Goal: Transaction & Acquisition: Purchase product/service

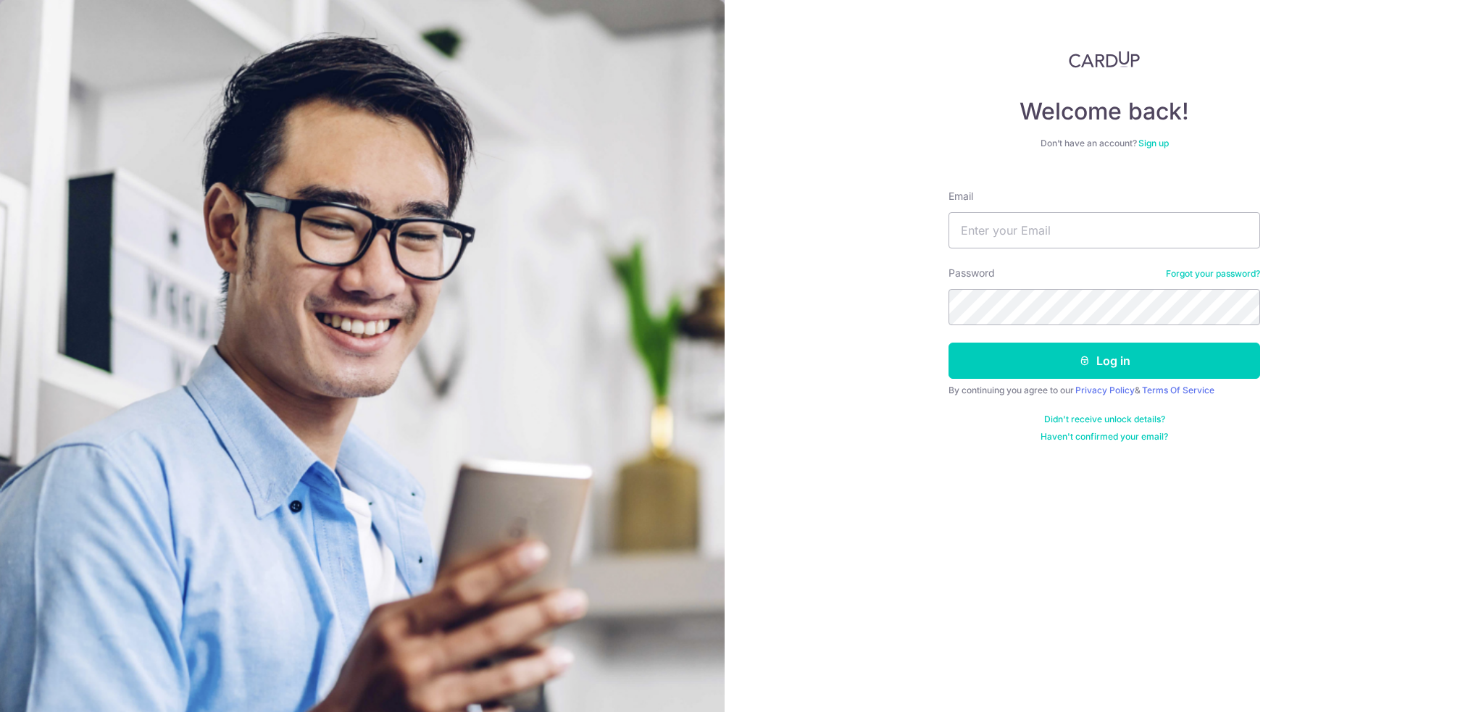
type input "kevintay_sg@hotmail.com"
click at [0, 712] on nordpass-autofill-portal at bounding box center [0, 712] width 0 height 0
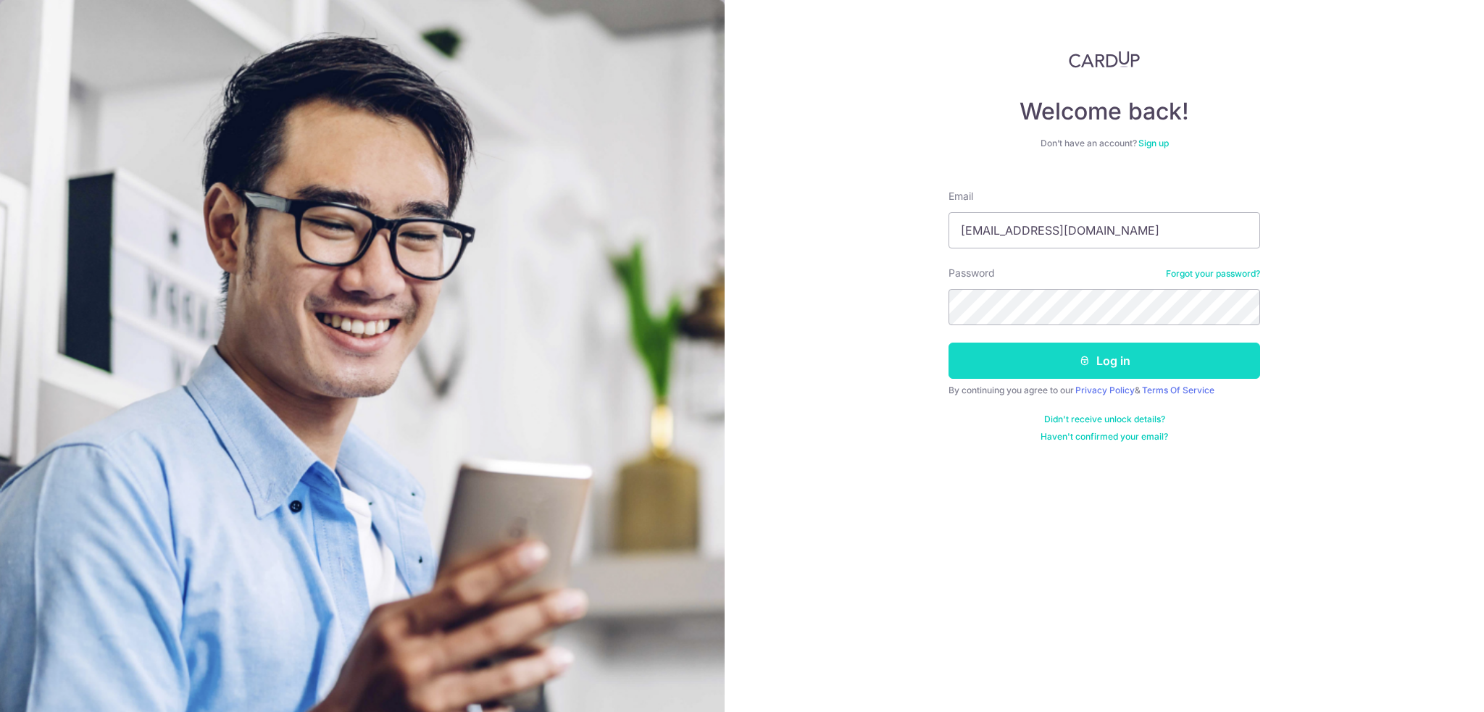
click at [1183, 362] on button "Log in" at bounding box center [1105, 361] width 312 height 36
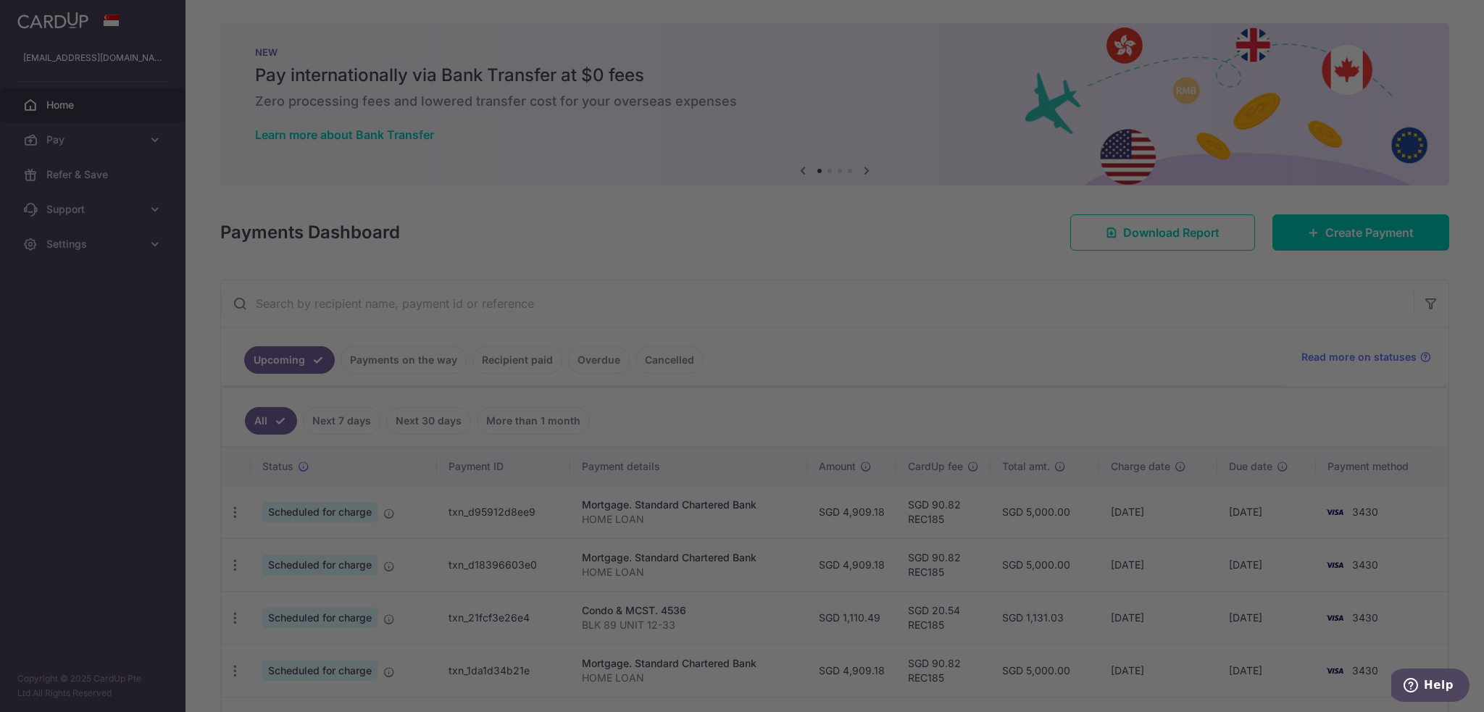
click at [0, 712] on nordpass-portal at bounding box center [0, 712] width 0 height 0
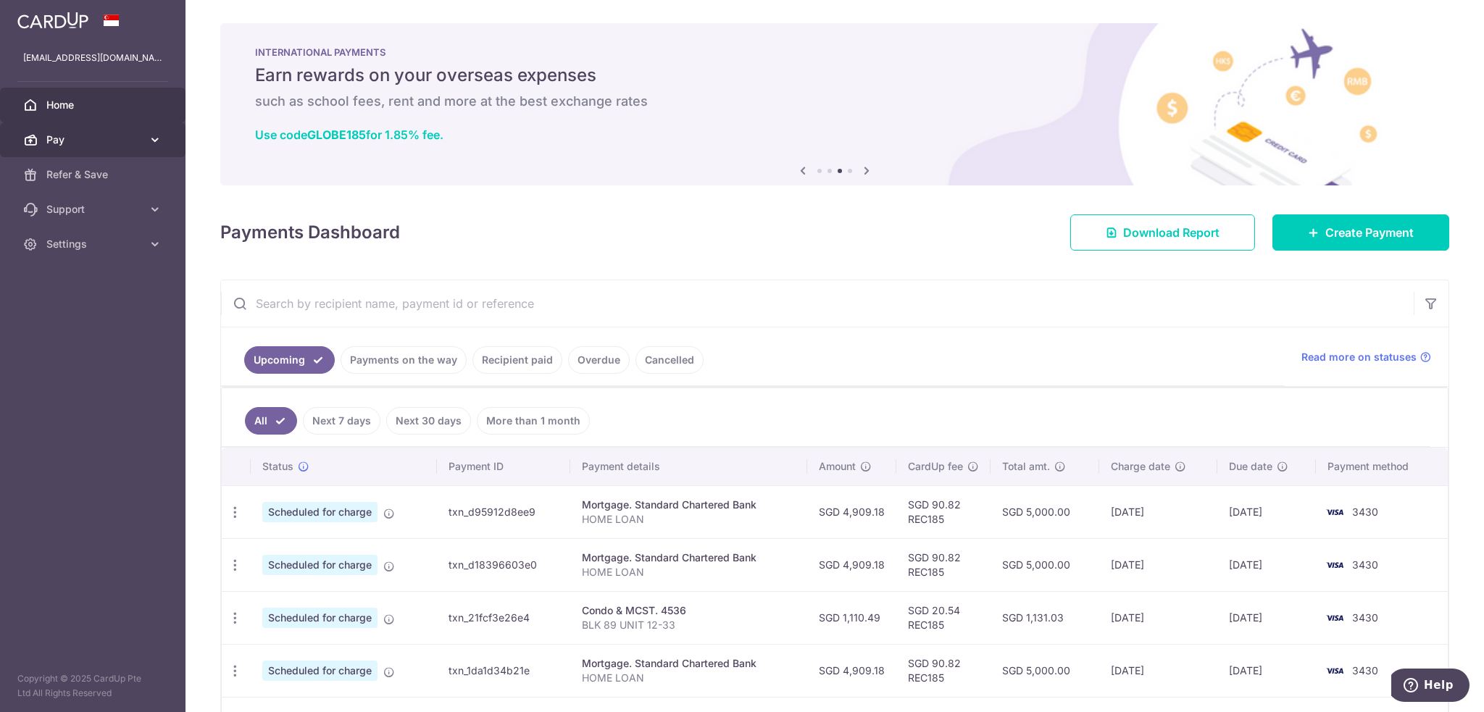
click at [97, 133] on span "Pay" at bounding box center [94, 140] width 96 height 14
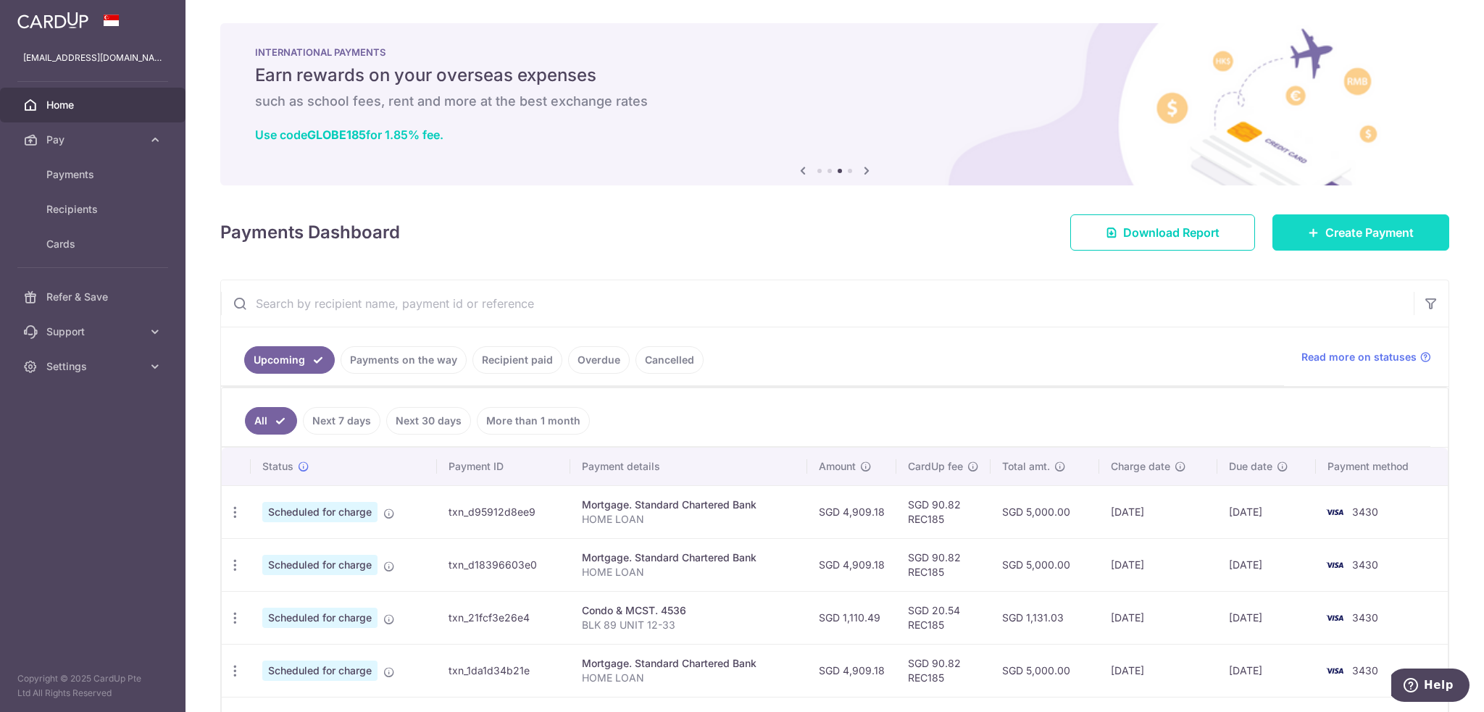
click at [1326, 237] on span "Create Payment" at bounding box center [1370, 232] width 88 height 17
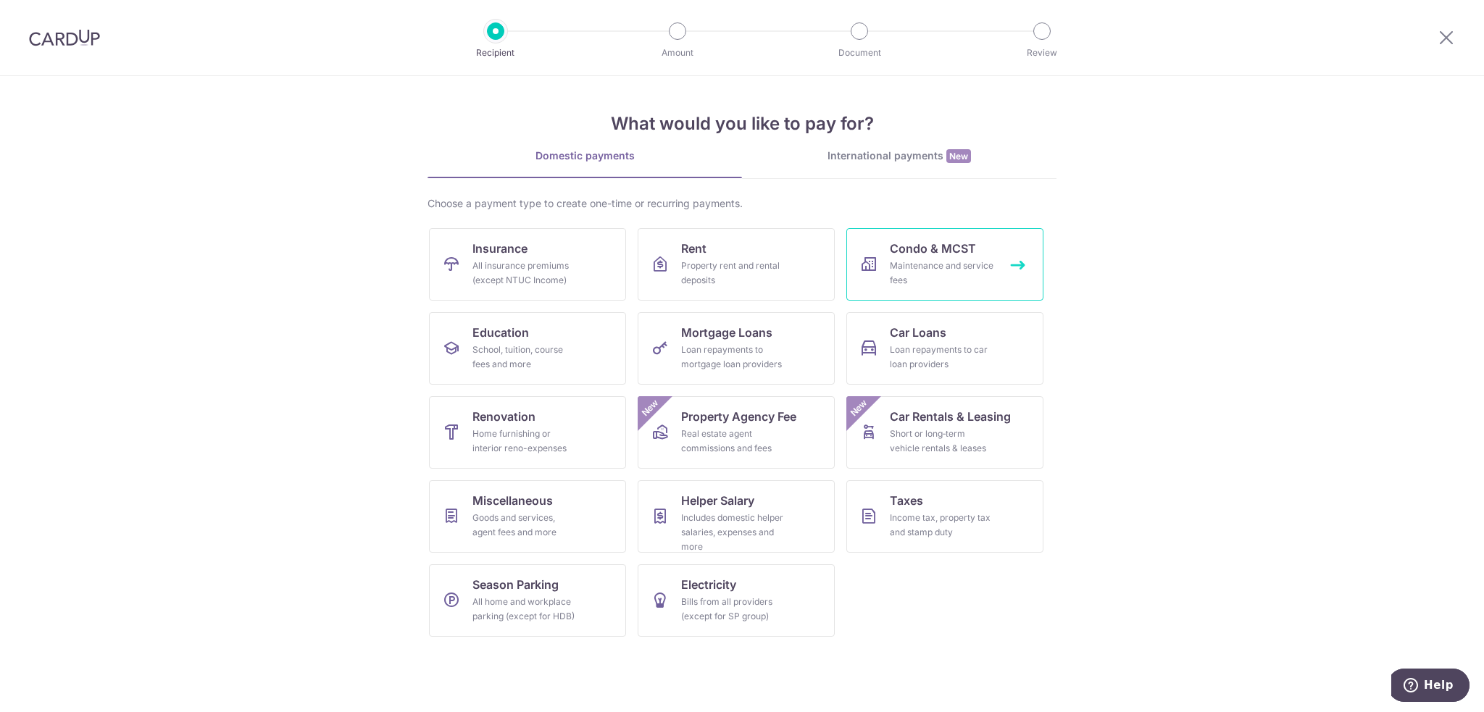
click at [930, 269] on div "Maintenance and service fees" at bounding box center [942, 273] width 104 height 29
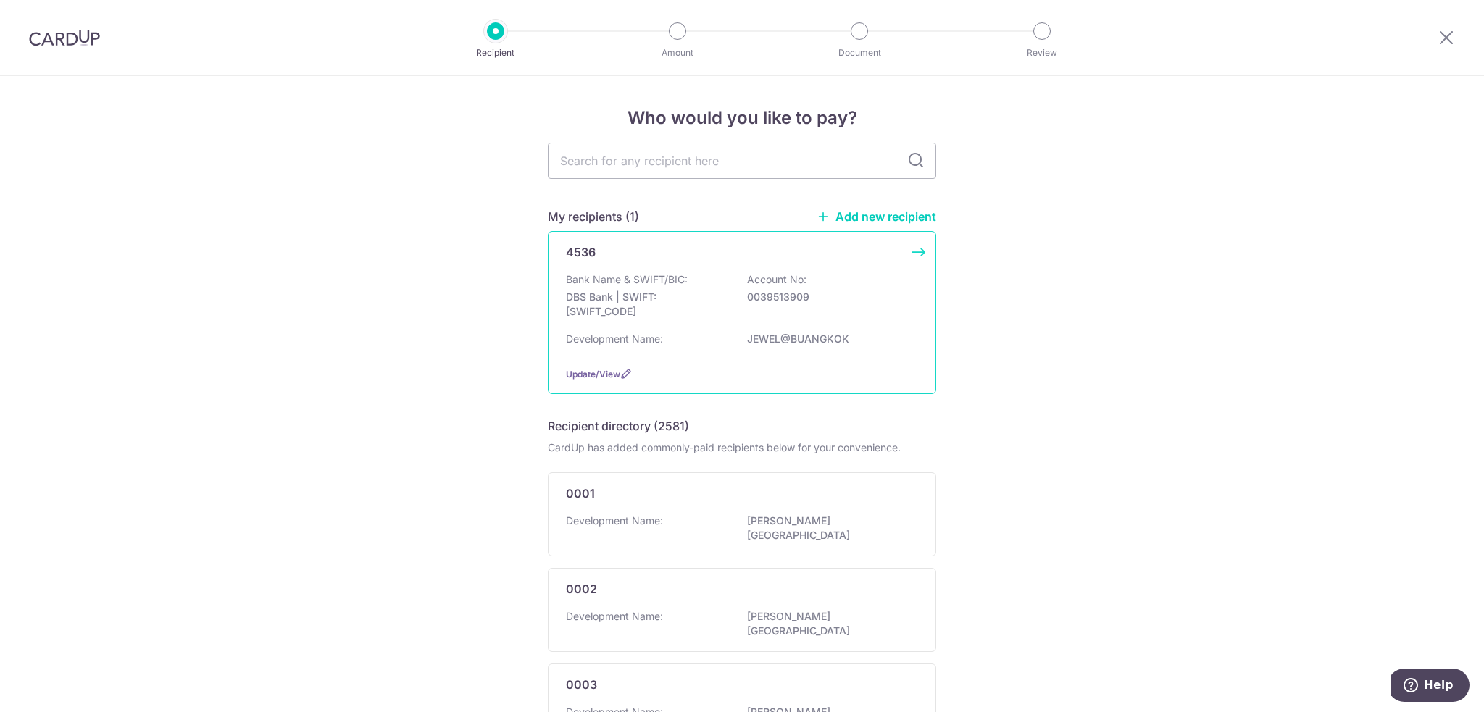
click at [654, 301] on p "DBS Bank | SWIFT: DBSSSGSGXXX" at bounding box center [647, 304] width 162 height 29
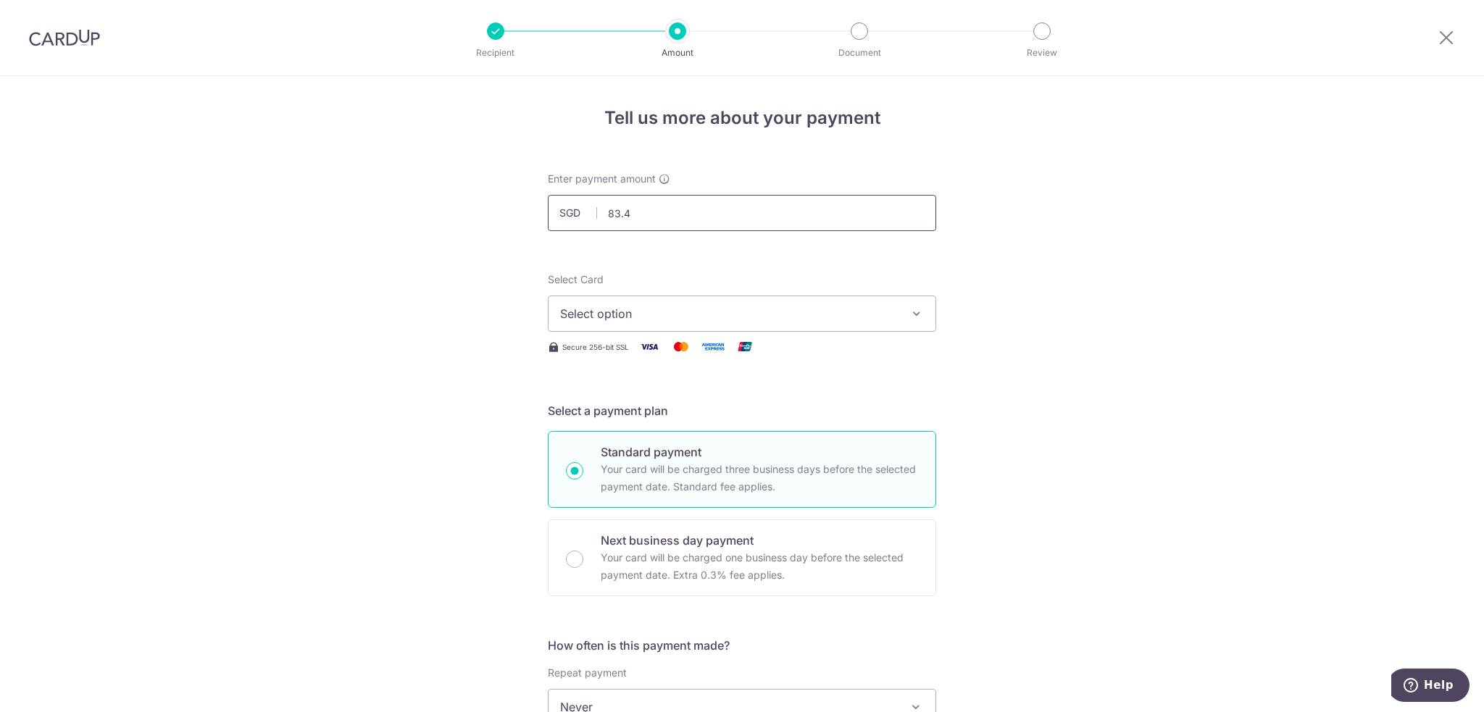
type input "83.48"
click at [652, 308] on span "Select option" at bounding box center [729, 313] width 338 height 17
click at [658, 420] on span "**** 3430" at bounding box center [742, 417] width 364 height 17
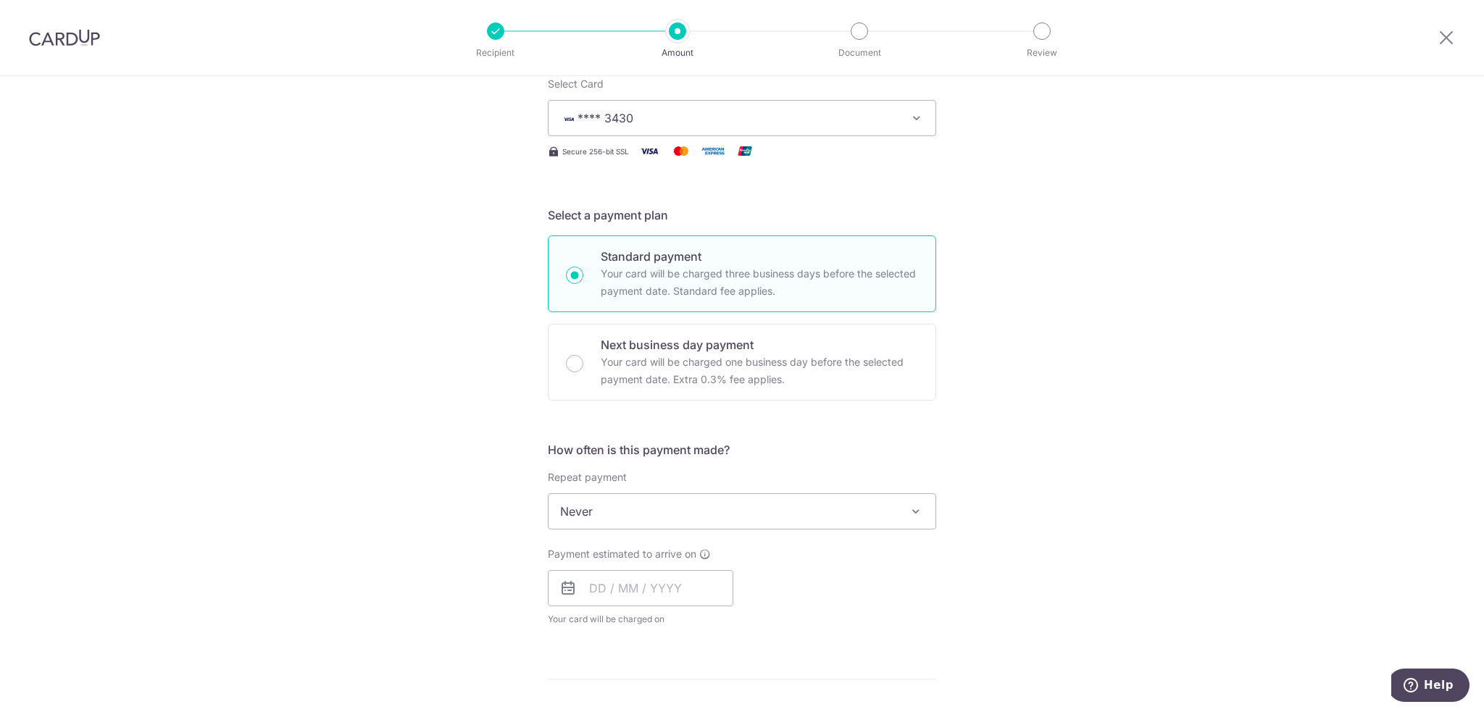
scroll to position [217, 0]
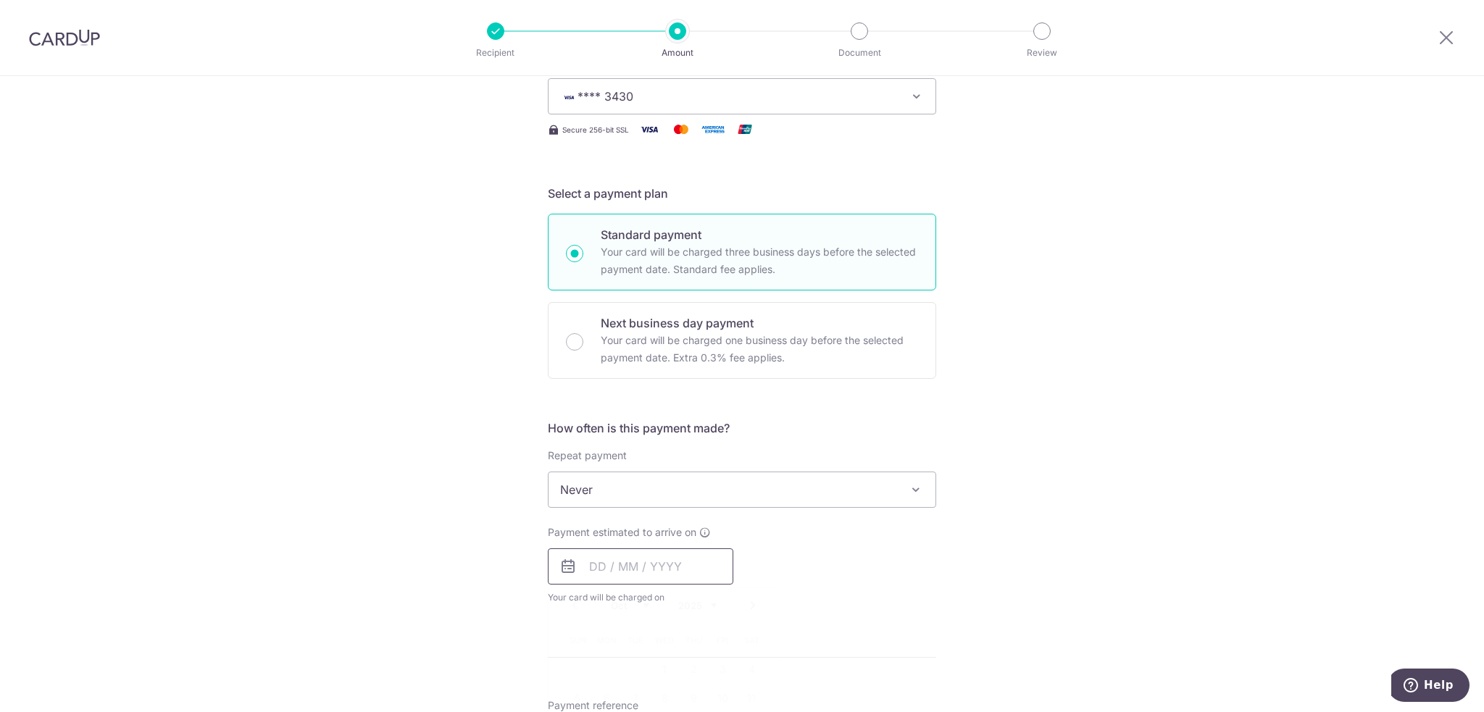
click at [623, 565] on input "text" at bounding box center [641, 567] width 186 height 36
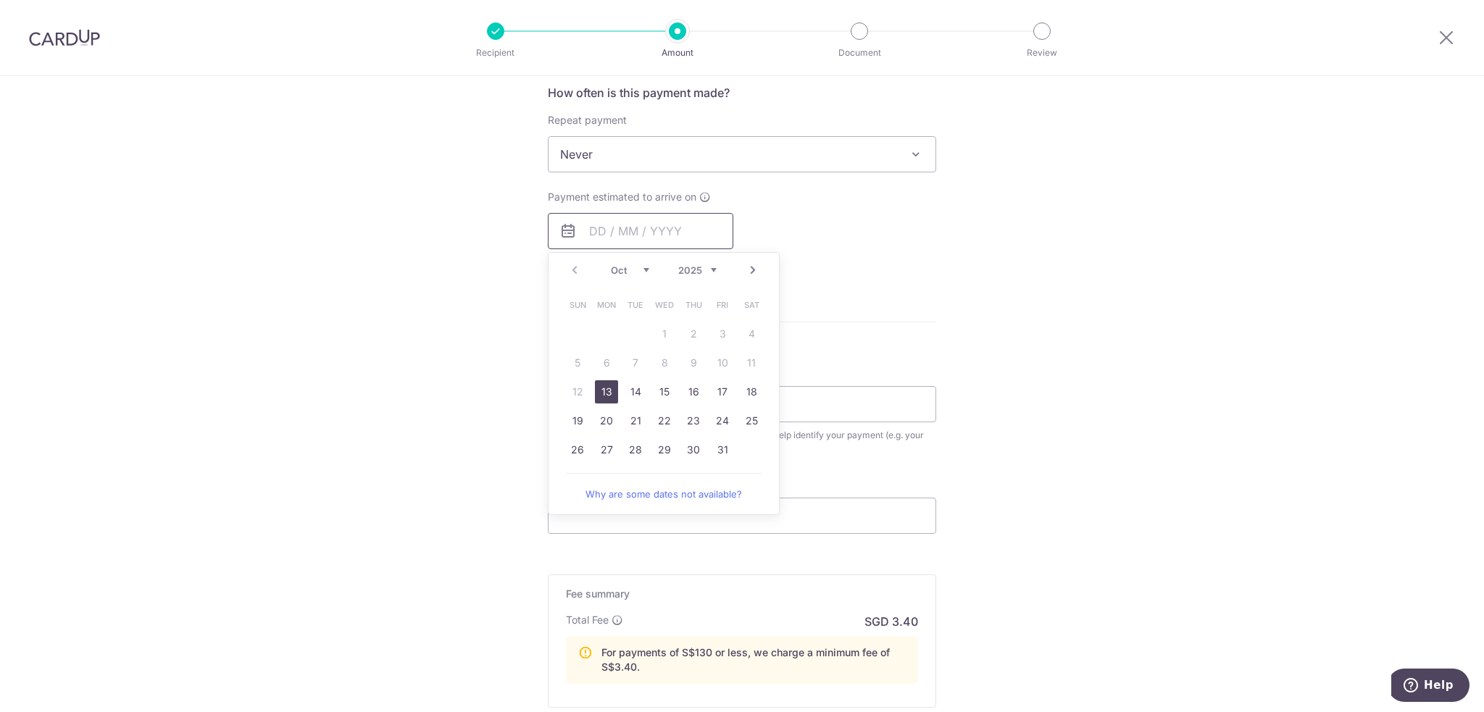
scroll to position [580, 0]
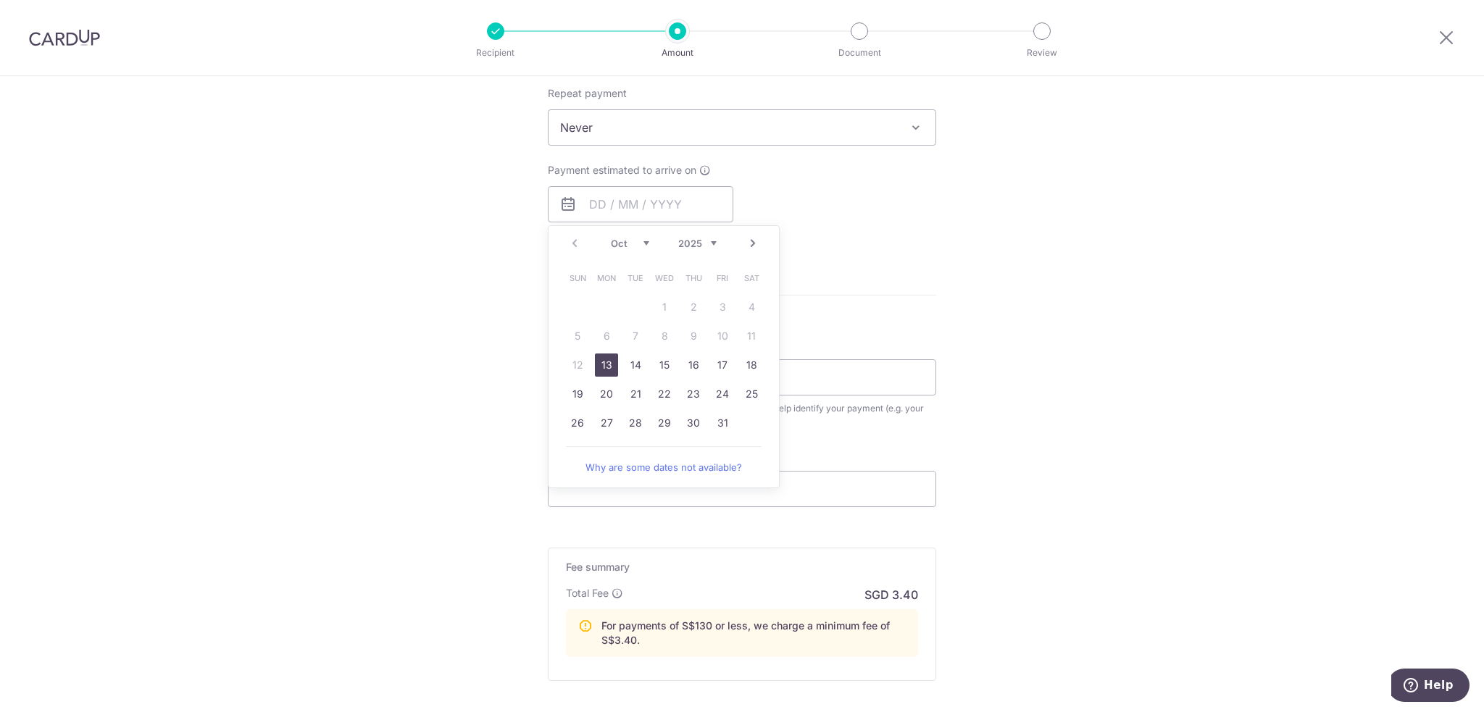
drag, startPoint x: 610, startPoint y: 364, endPoint x: 1153, endPoint y: 440, distance: 548.1
click at [610, 364] on link "13" at bounding box center [606, 365] width 23 height 23
type input "13/10/2025"
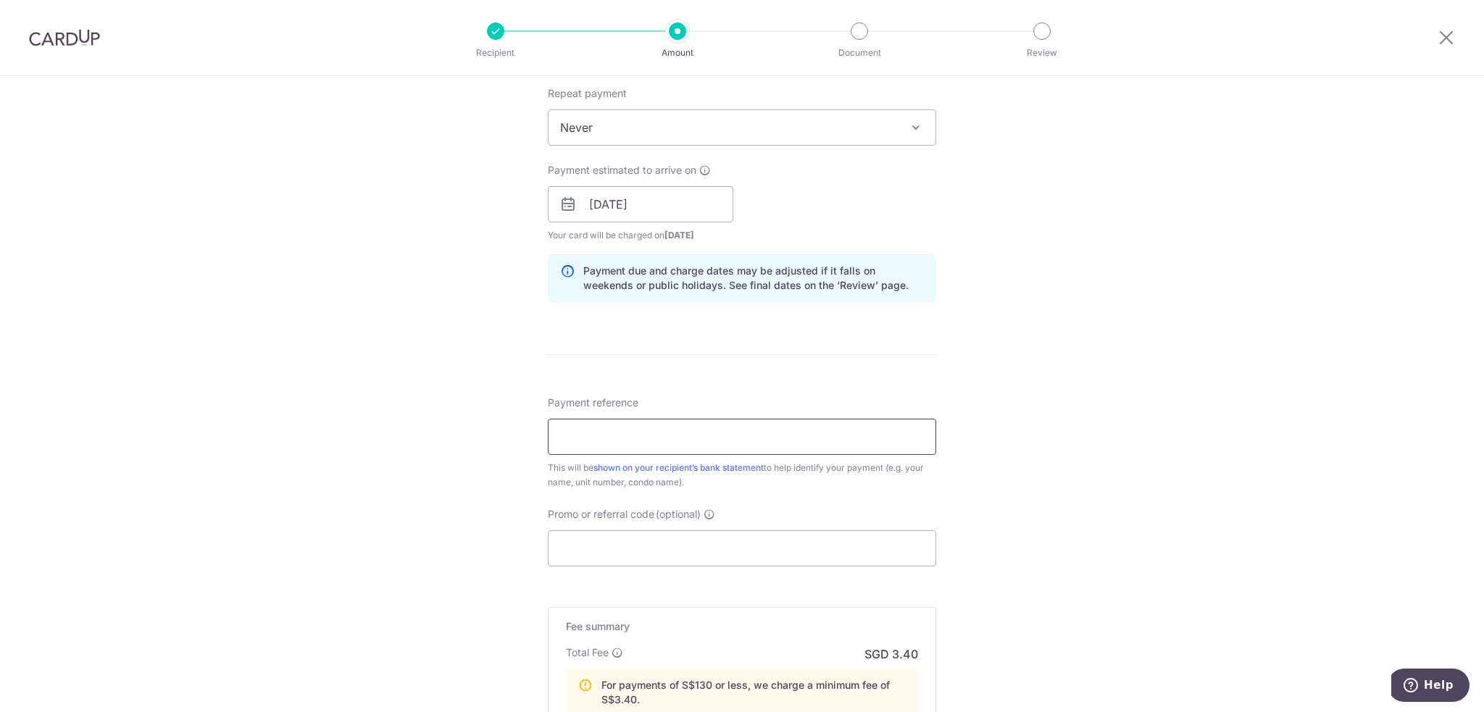
click at [595, 432] on input "Payment reference" at bounding box center [742, 437] width 388 height 36
type input "BLK 89 UNIT 12-33"
click at [601, 550] on input "Promo or referral code (optional)" at bounding box center [742, 549] width 388 height 36
paste input "OFF225"
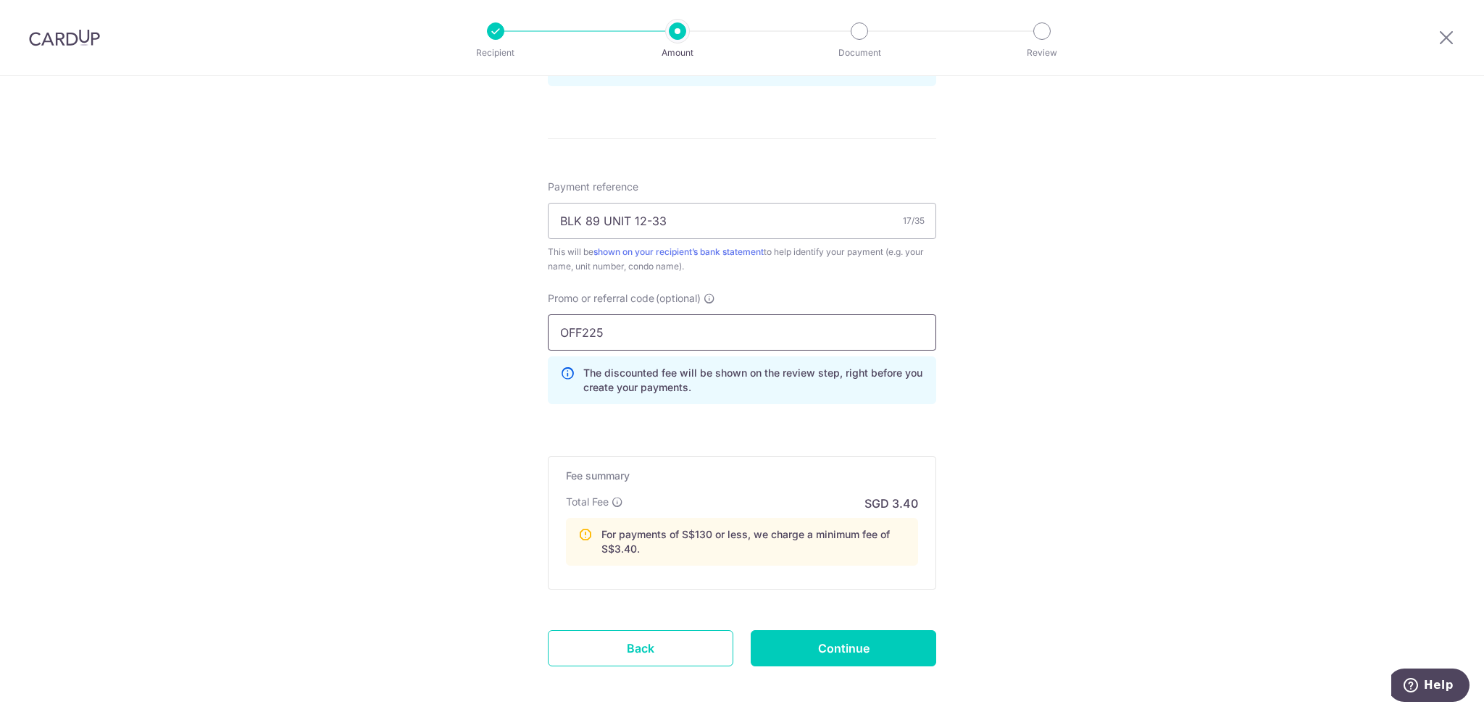
scroll to position [797, 0]
type input "OFF225"
click at [1061, 512] on div "Tell us more about your payment Enter payment amount SGD 83.48 83.48 Select Car…" at bounding box center [742, 26] width 1484 height 1495
click at [870, 641] on input "Continue" at bounding box center [844, 647] width 186 height 36
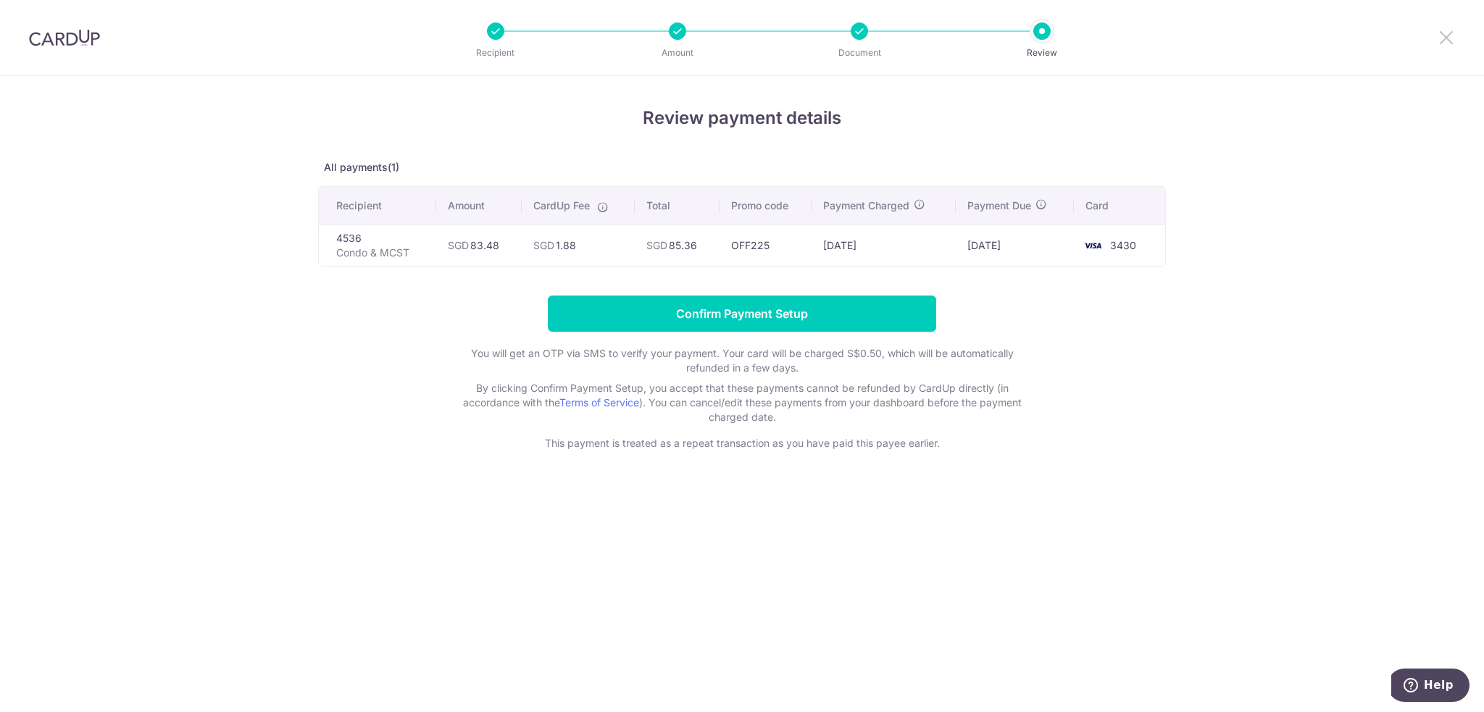
click at [1446, 39] on icon at bounding box center [1446, 37] width 17 height 18
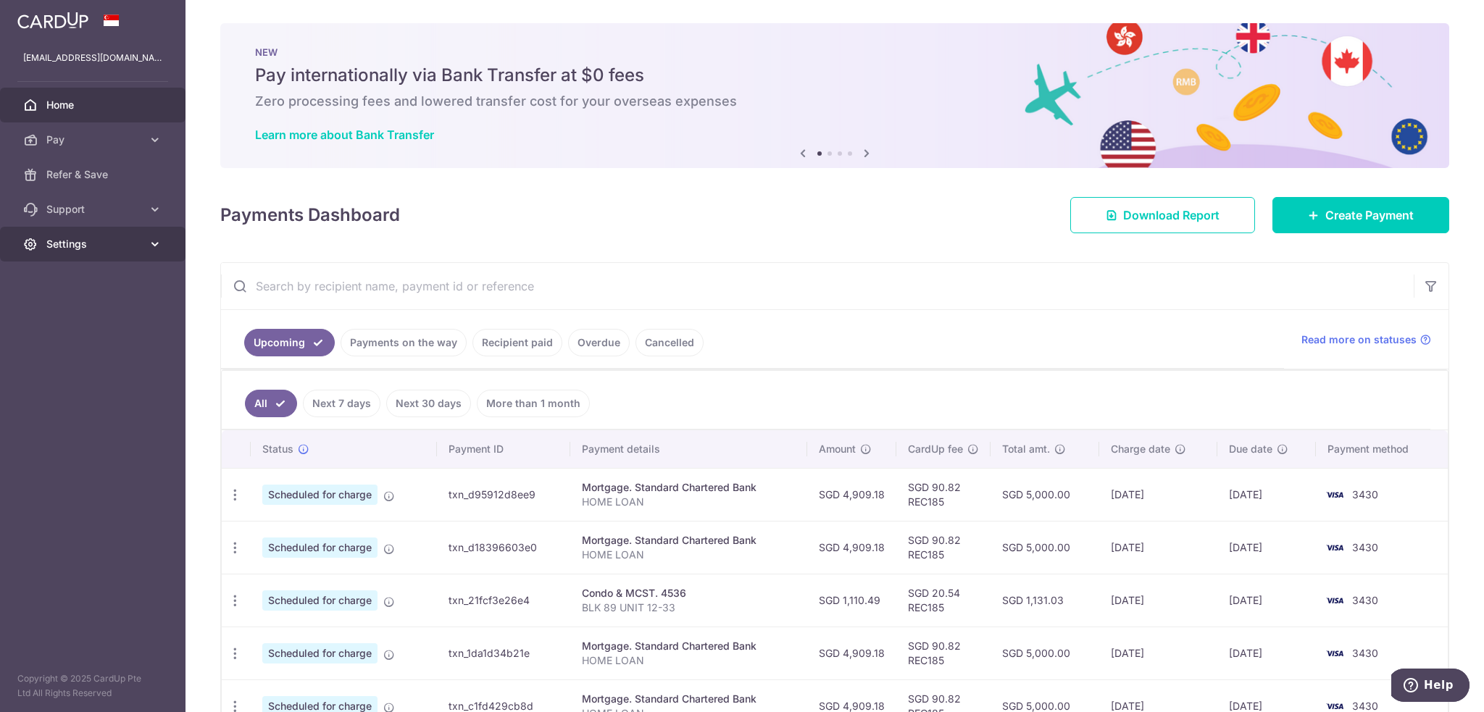
click at [93, 245] on span "Settings" at bounding box center [94, 244] width 96 height 14
click at [65, 318] on span "Logout" at bounding box center [94, 314] width 96 height 14
